Goal: Navigation & Orientation: Find specific page/section

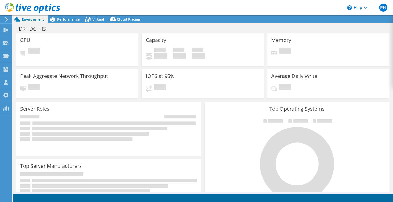
select select "USD"
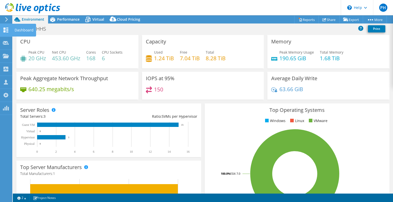
click at [18, 33] on div "Dashboard" at bounding box center [24, 30] width 24 height 13
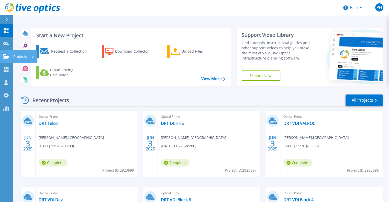
click at [20, 59] on p "Projects" at bounding box center [20, 56] width 14 height 13
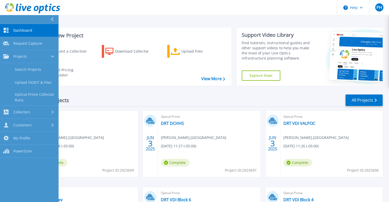
click at [20, 31] on span "Dashboard" at bounding box center [22, 30] width 19 height 5
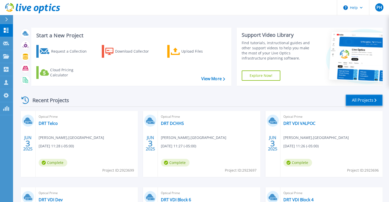
click at [361, 104] on link "All Projects" at bounding box center [364, 101] width 37 height 12
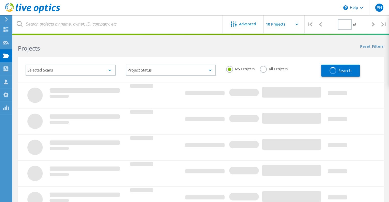
type input "2"
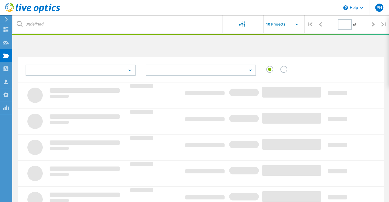
type input "2"
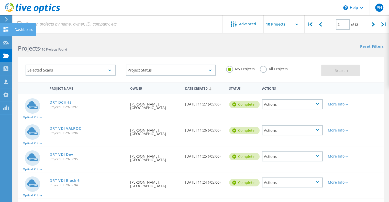
click at [22, 27] on div "Dashboard" at bounding box center [24, 29] width 24 height 13
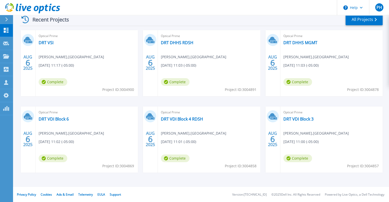
scroll to position [39, 0]
